Goal: Transaction & Acquisition: Subscribe to service/newsletter

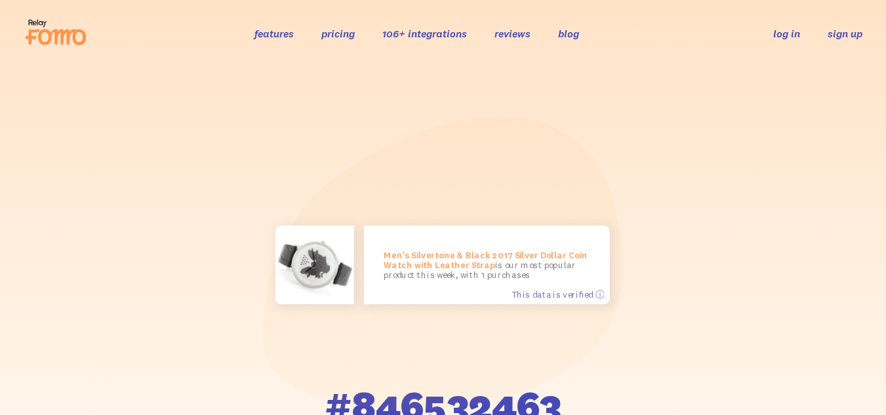
click at [847, 31] on link "sign up" at bounding box center [845, 34] width 35 height 14
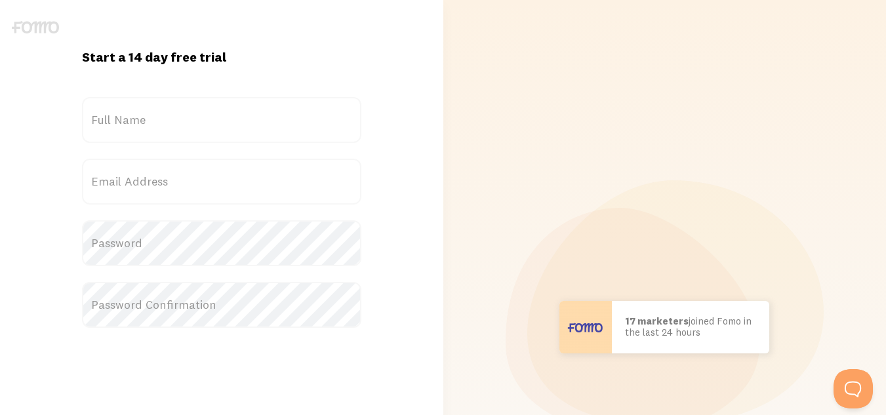
scroll to position [239, 0]
